Goal: Navigation & Orientation: Go to known website

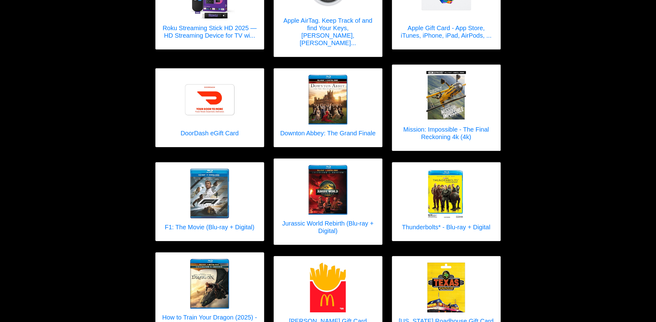
scroll to position [553, 0]
